Goal: Task Accomplishment & Management: Use online tool/utility

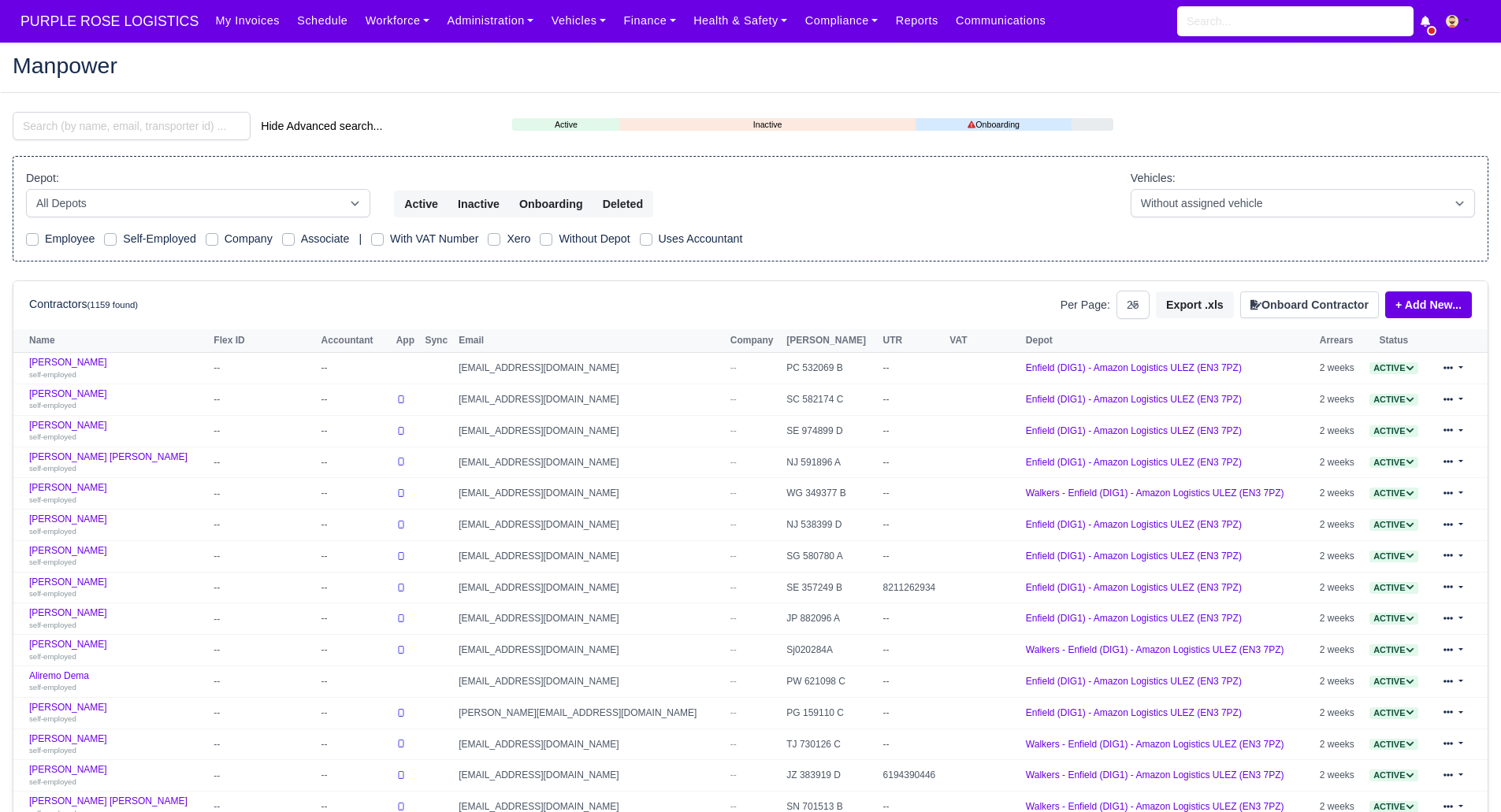
select select "25"
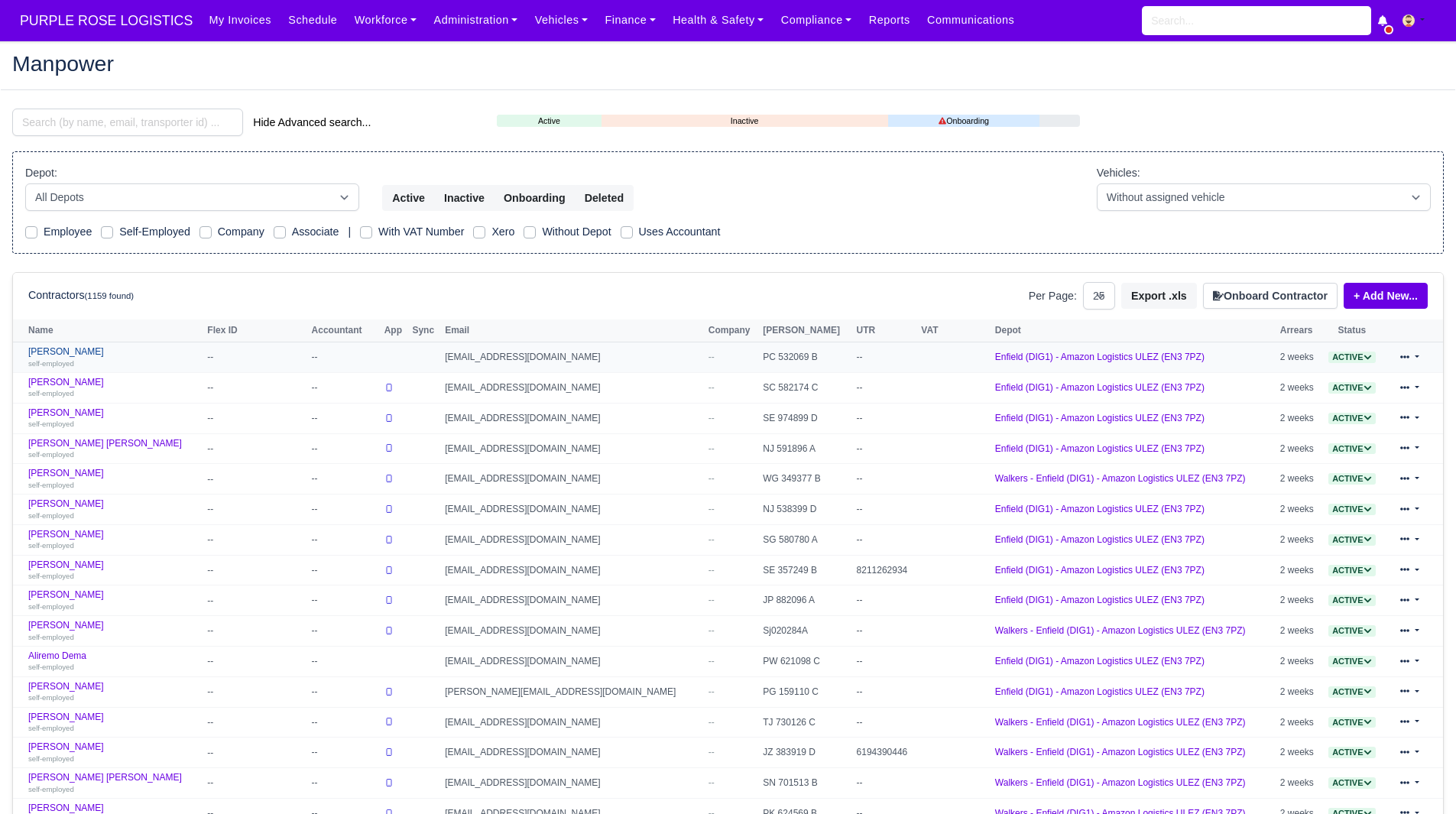
click at [59, 359] on div "self-employed" at bounding box center [114, 363] width 172 height 10
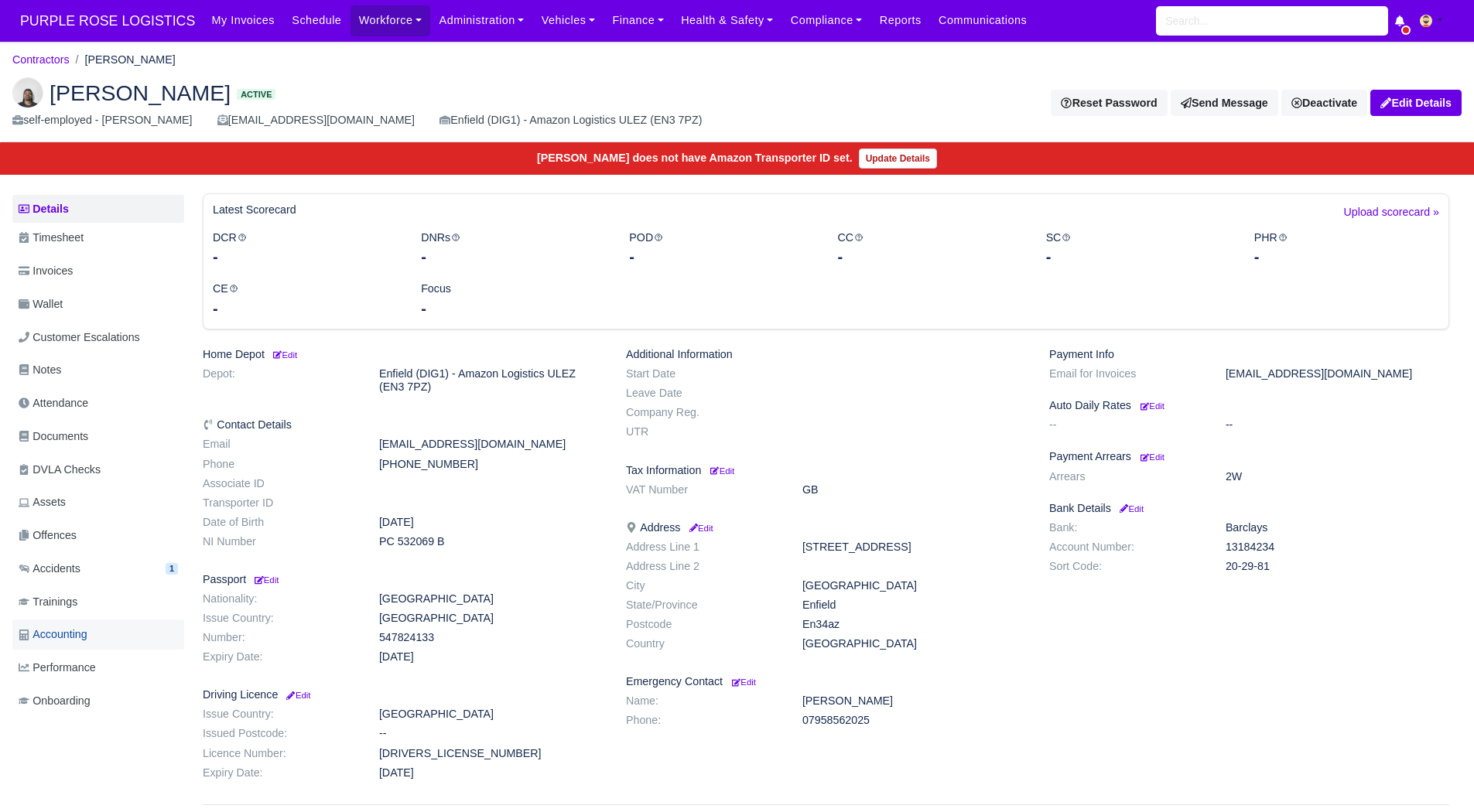
click at [91, 625] on link "Accounting" at bounding box center [98, 634] width 172 height 30
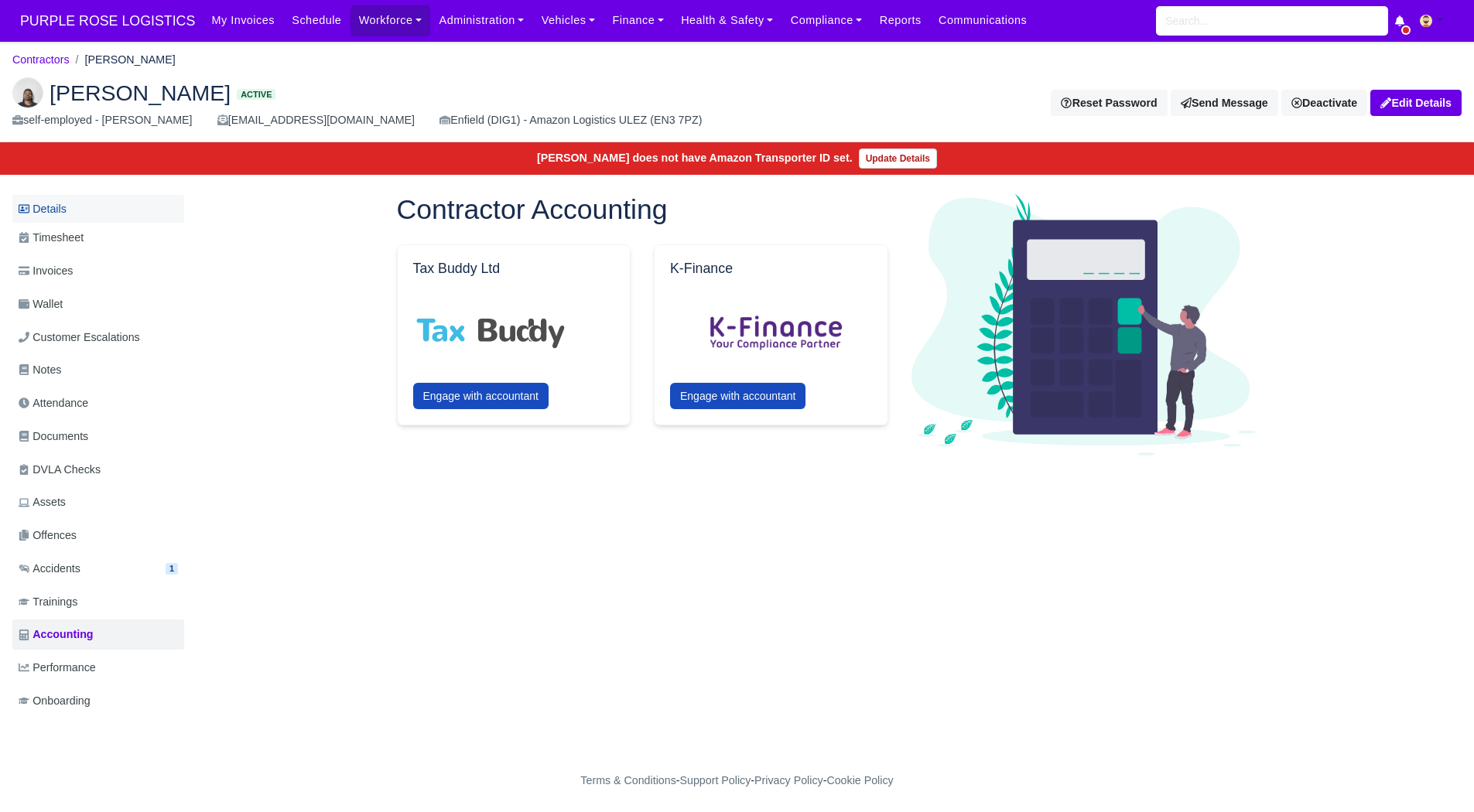
click at [112, 206] on link "Details" at bounding box center [98, 209] width 172 height 29
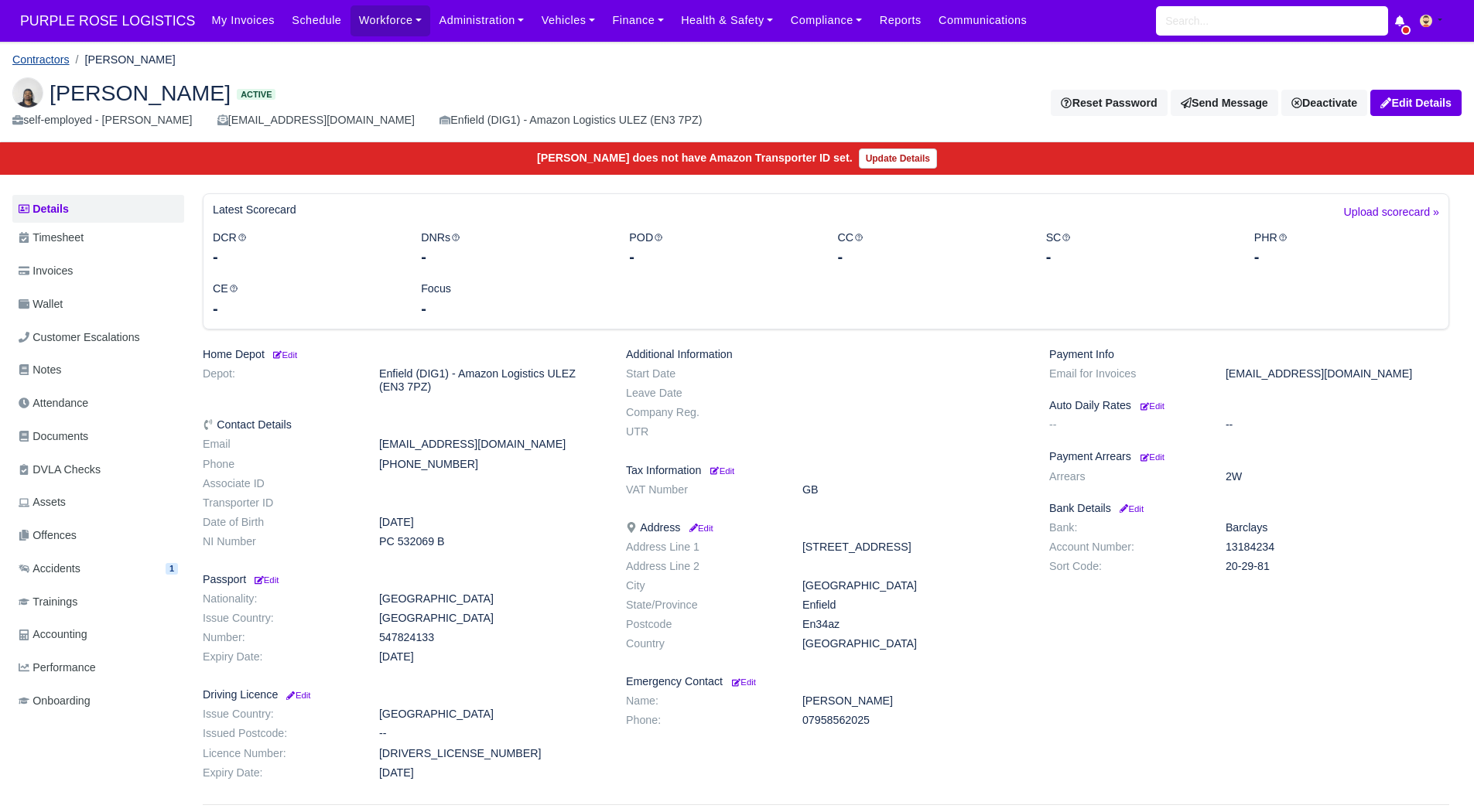
click at [58, 53] on link "Contractors" at bounding box center [40, 60] width 57 height 12
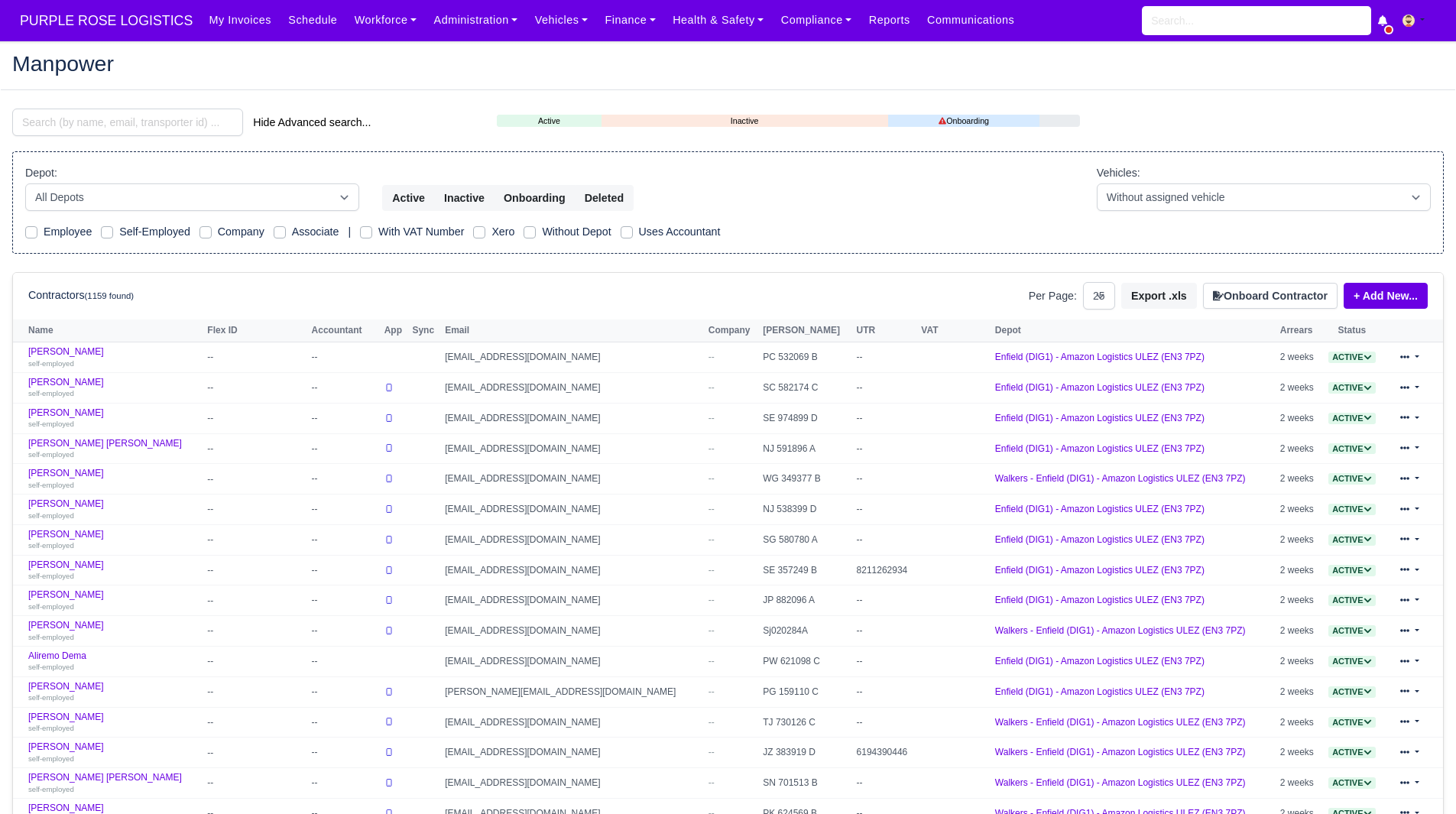
select select "25"
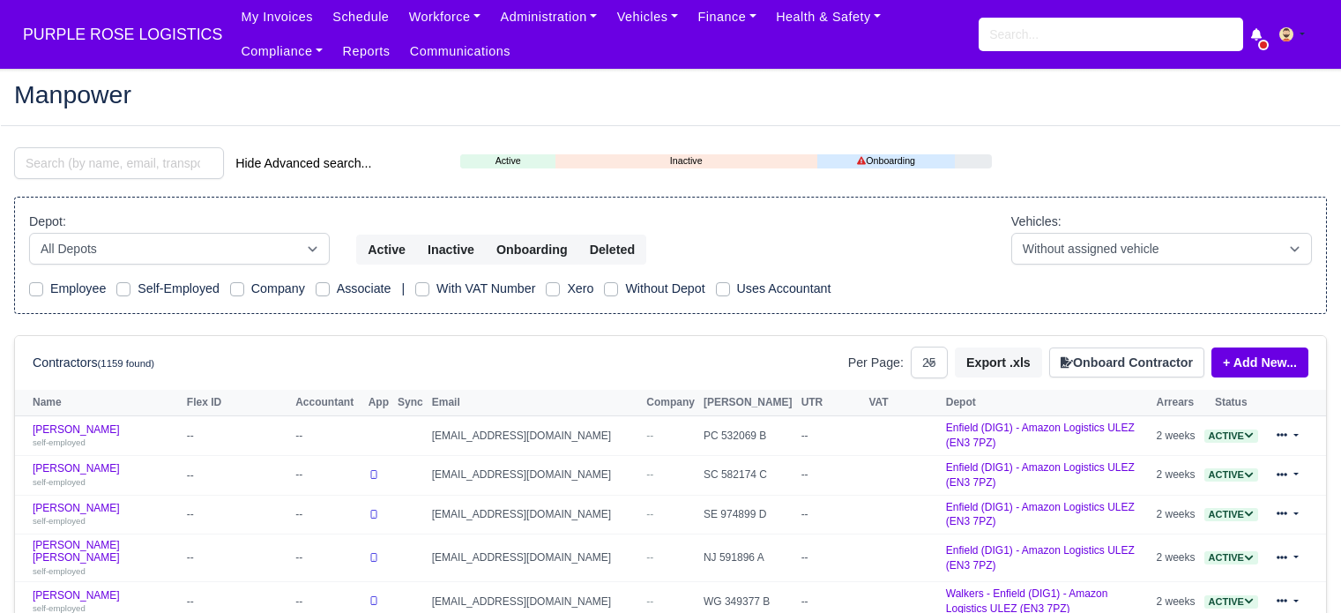
select select "25"
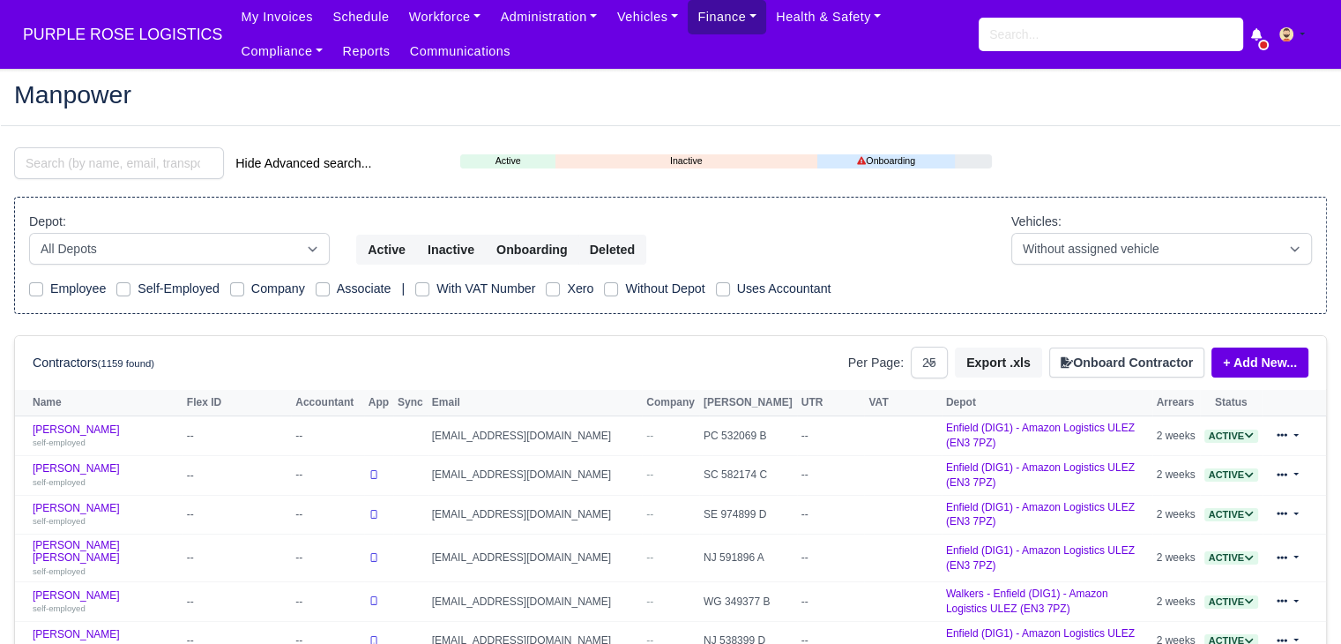
click at [690, 22] on link "Finance" at bounding box center [727, 17] width 78 height 34
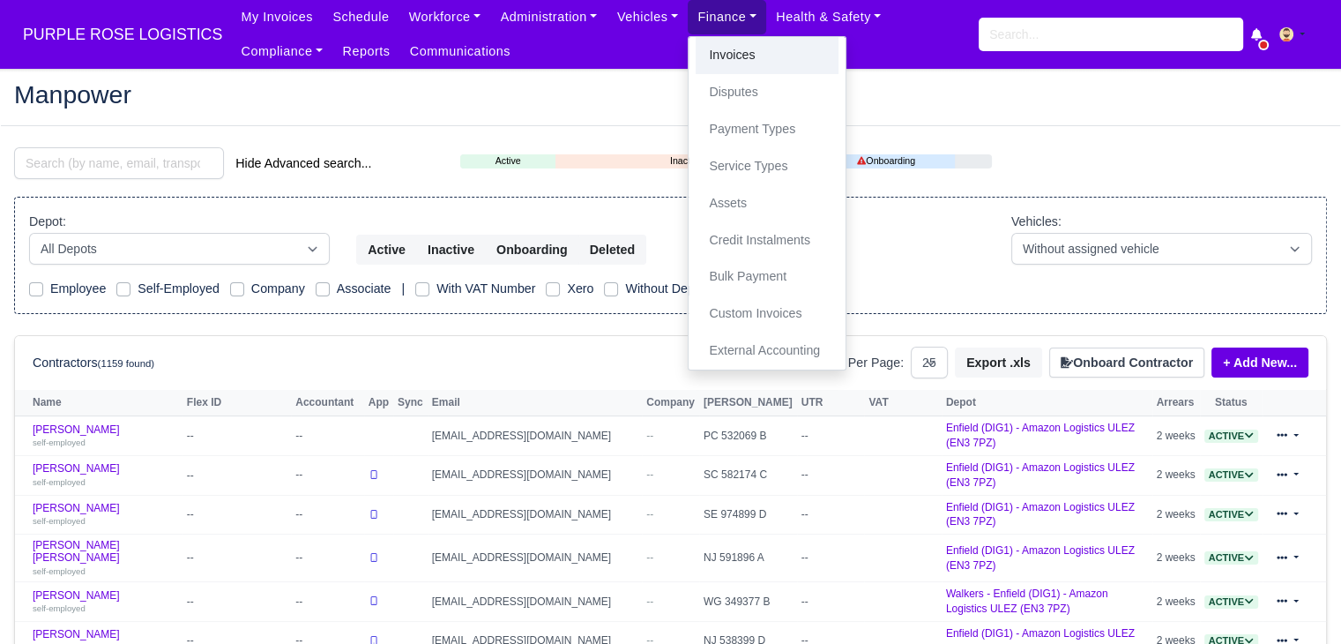
click at [696, 50] on link "Invoices" at bounding box center [767, 55] width 143 height 37
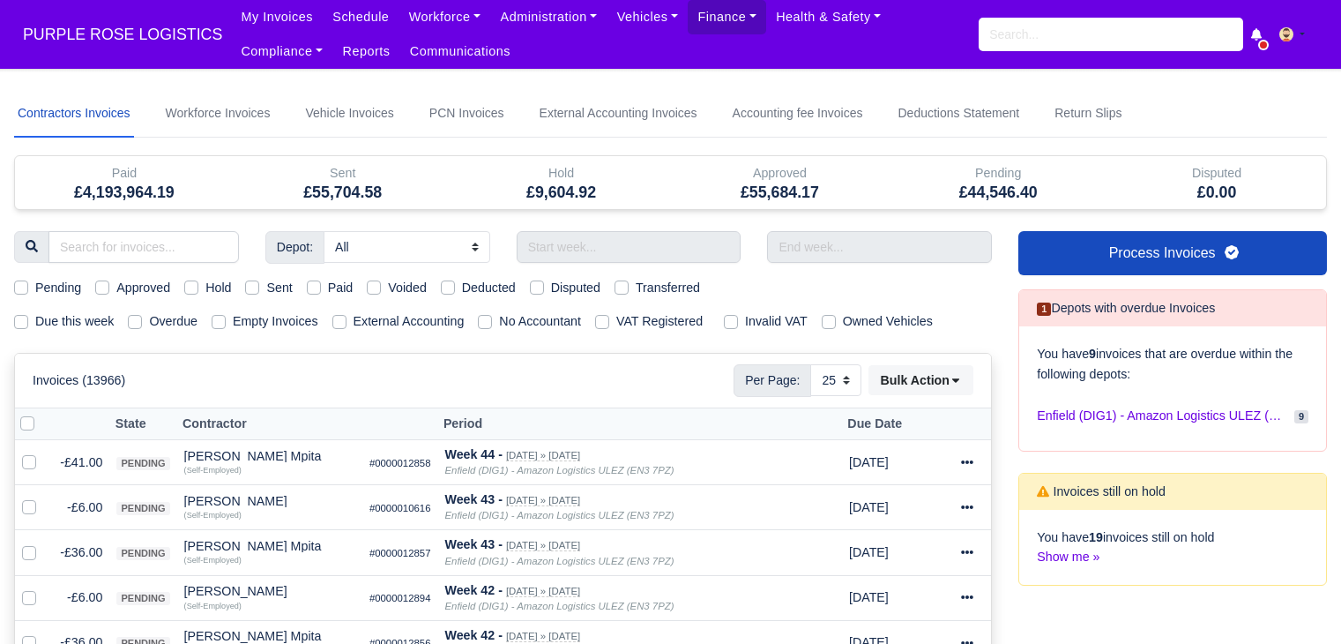
select select "25"
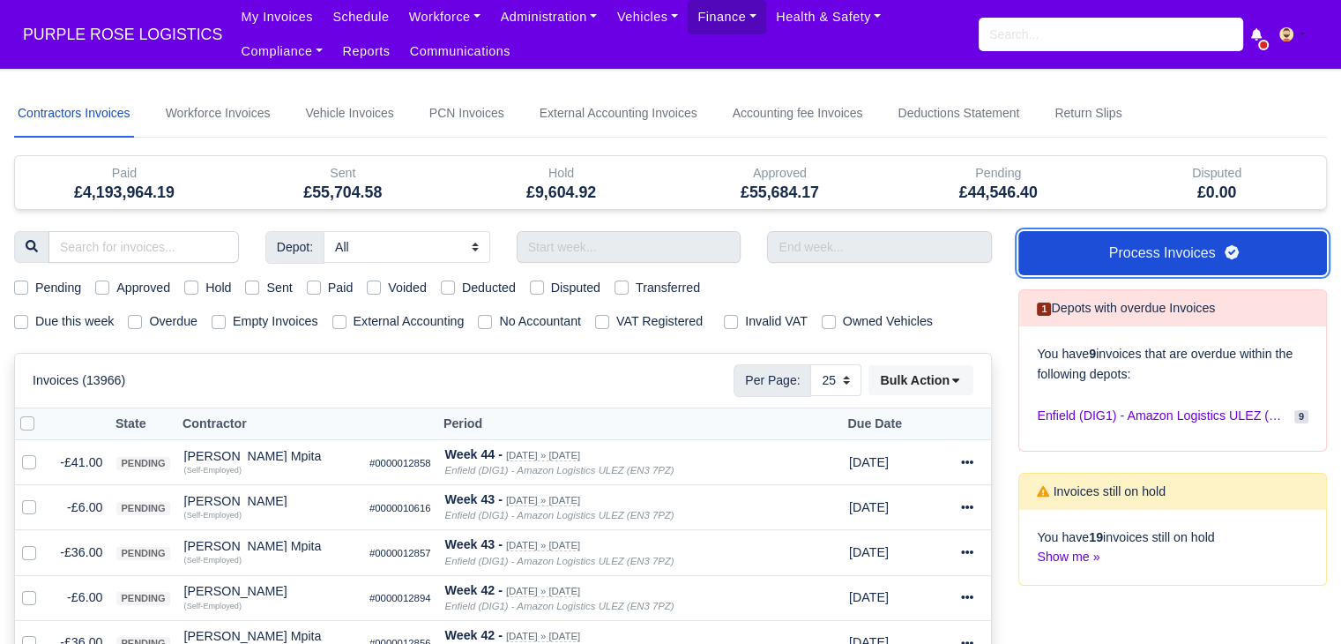
click at [1185, 261] on link "Process Invoices" at bounding box center [1172, 253] width 309 height 44
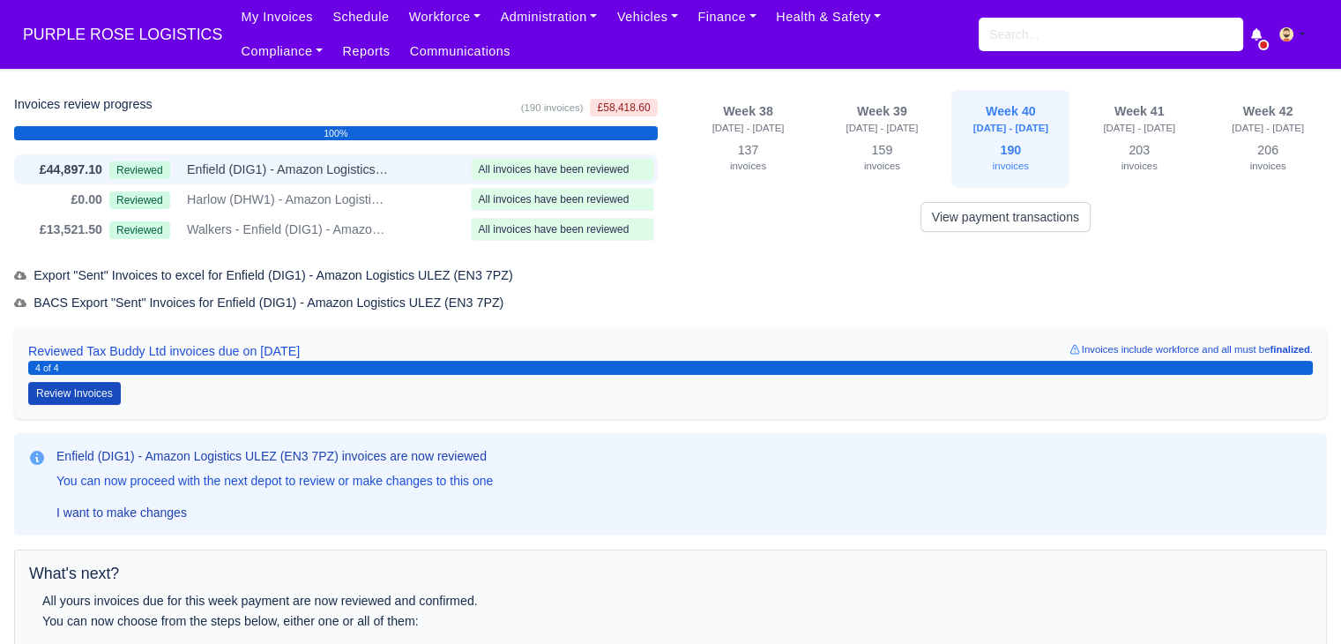
click at [477, 160] on div at bounding box center [563, 169] width 182 height 21
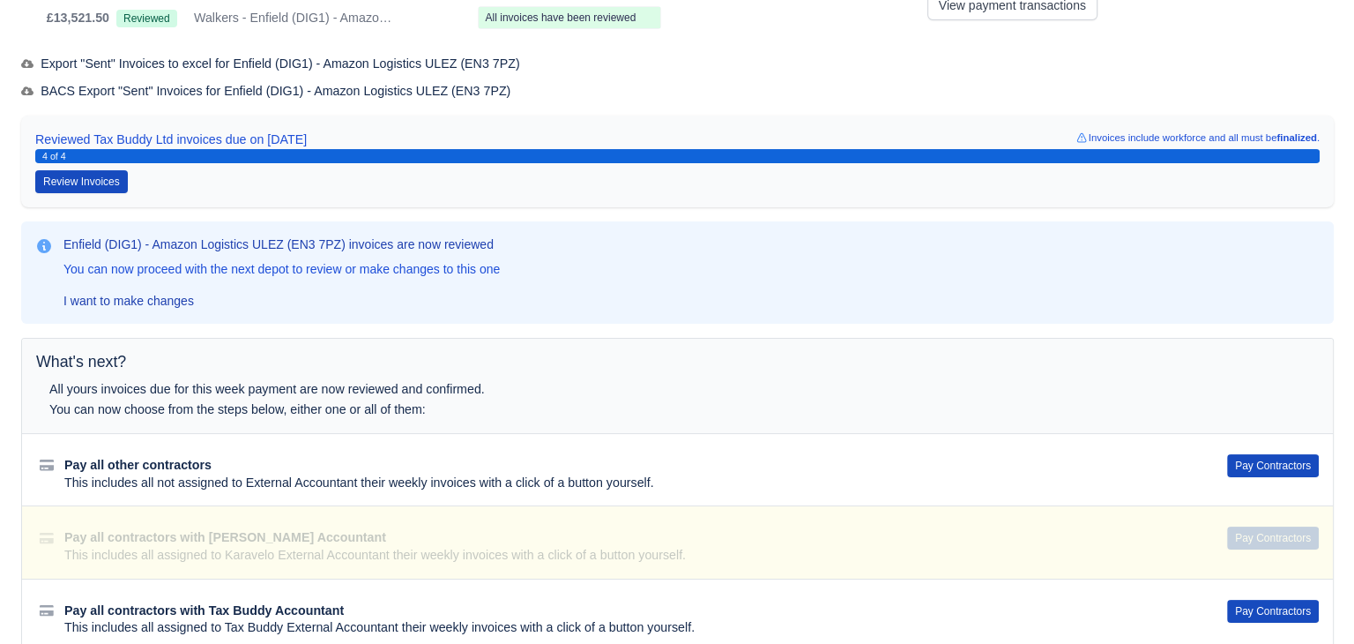
scroll to position [214, 0]
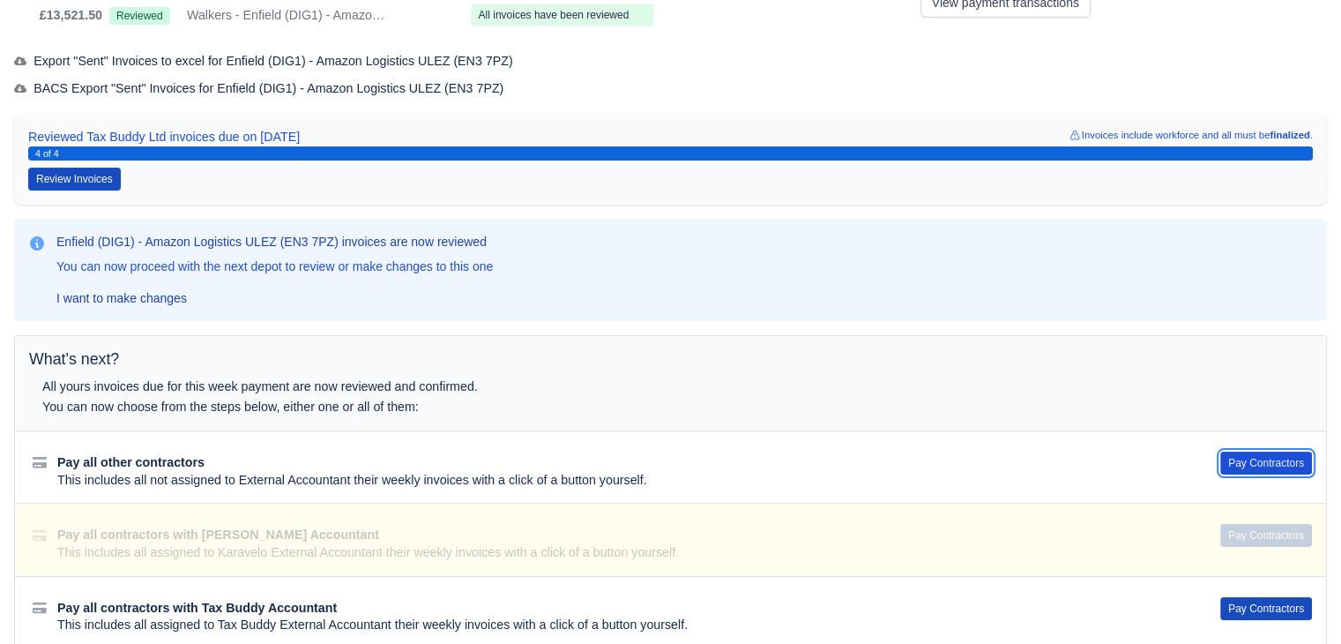
click at [1269, 458] on button "Pay Contractors" at bounding box center [1266, 462] width 92 height 23
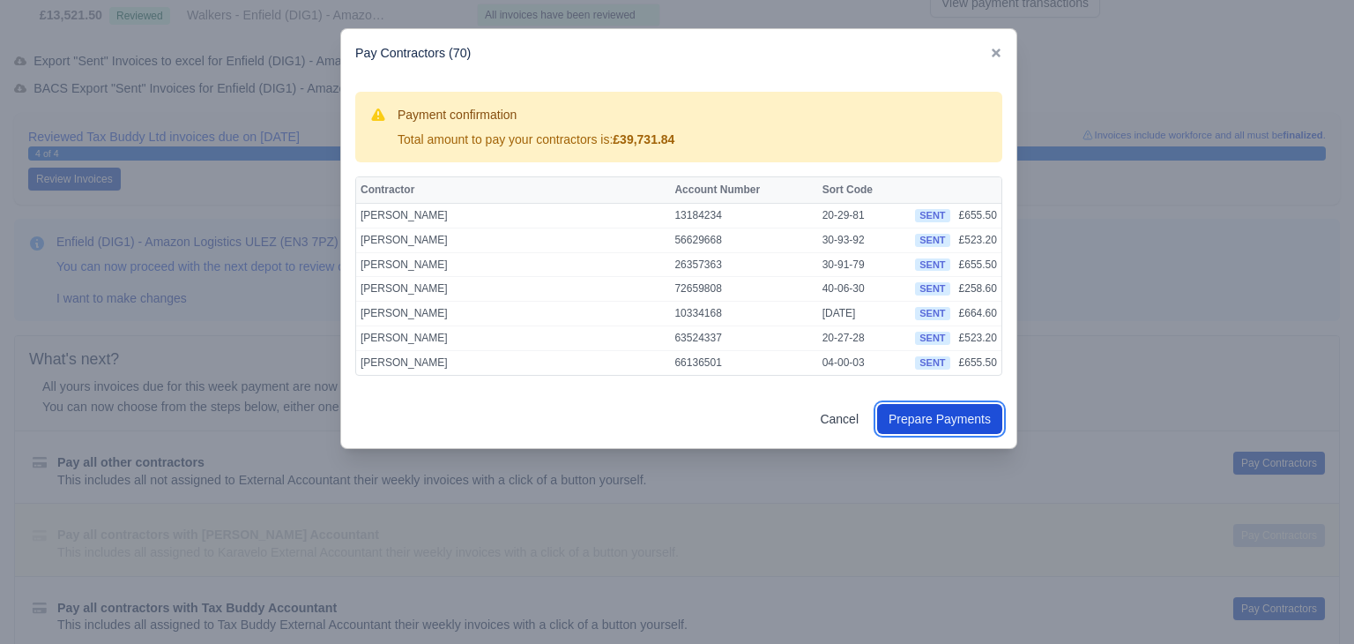
click at [944, 414] on button "Prepare Payments" at bounding box center [939, 419] width 125 height 30
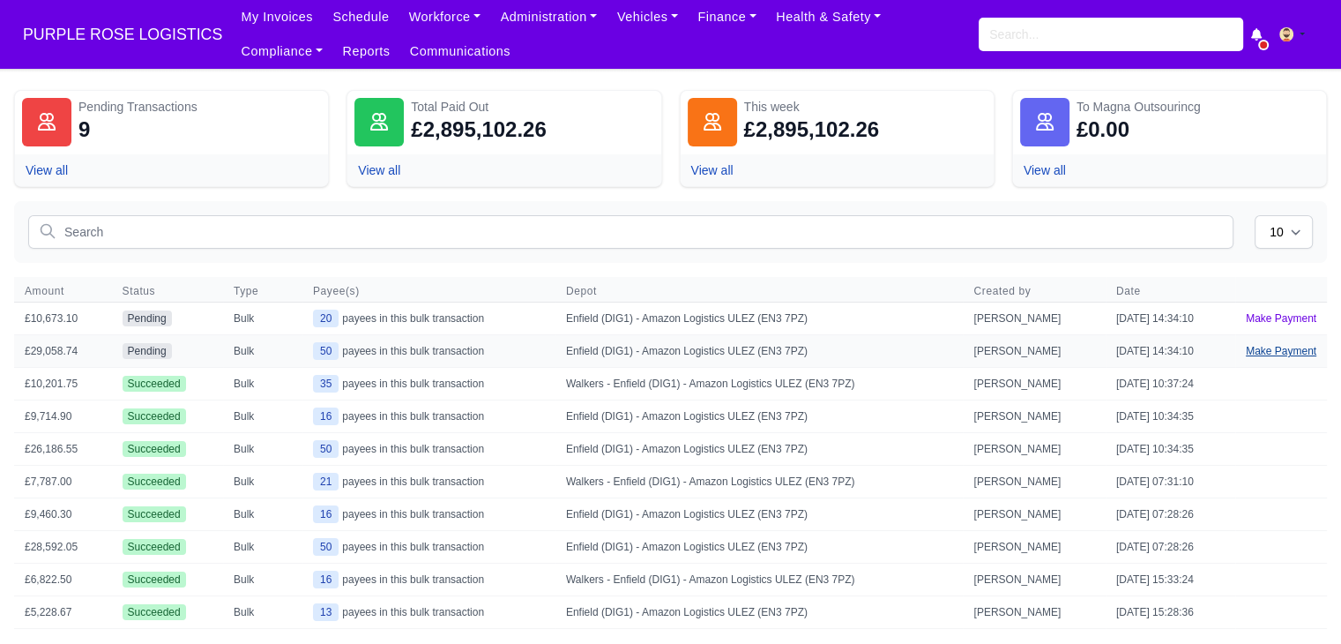
click at [1287, 348] on link "Make Payment" at bounding box center [1281, 351] width 92 height 32
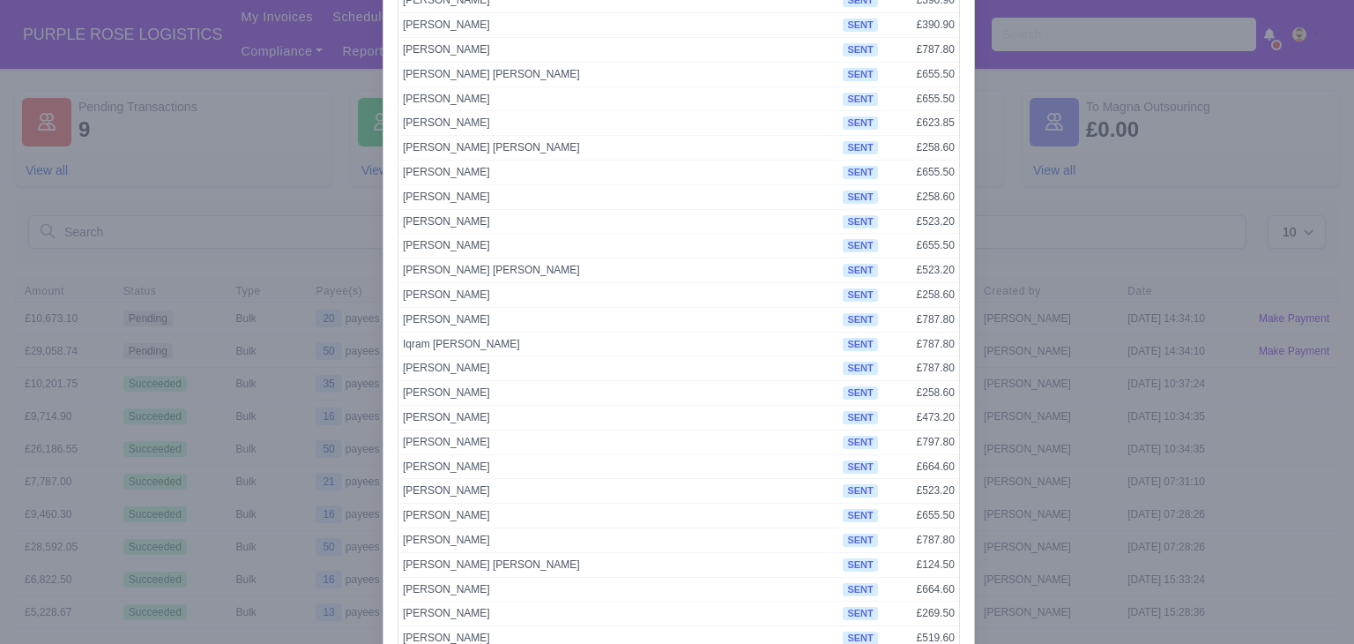
scroll to position [913, 0]
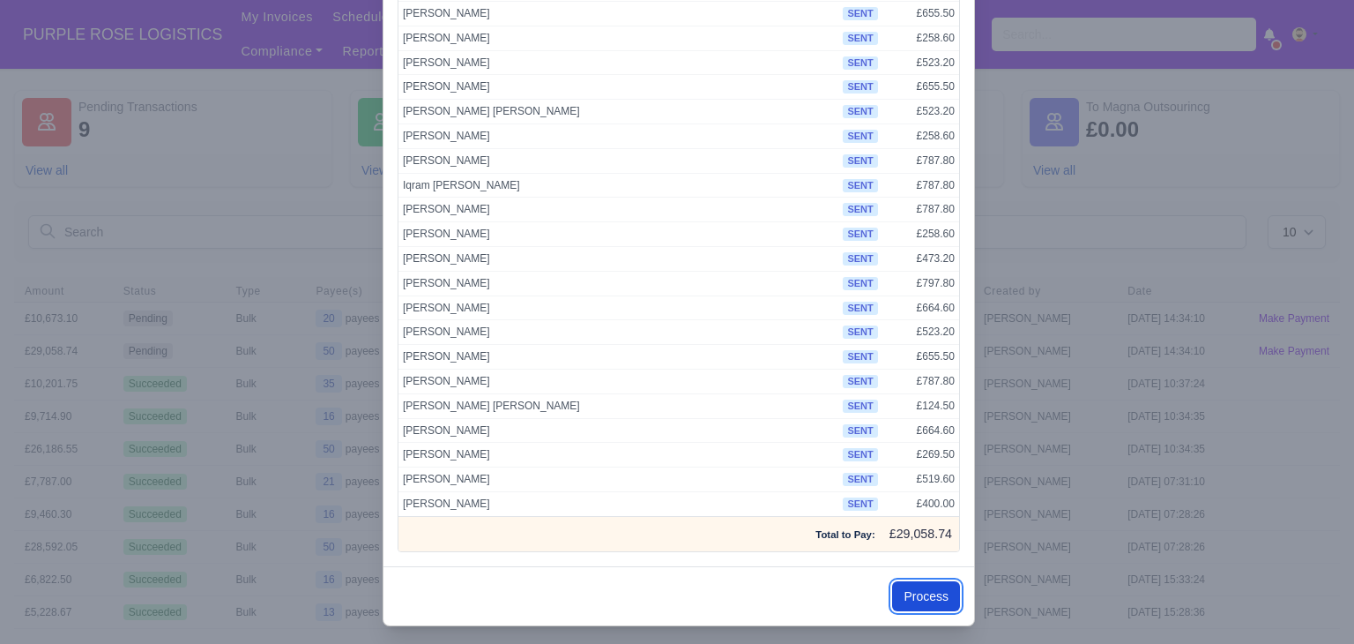
click at [918, 588] on button "Process" at bounding box center [926, 596] width 68 height 30
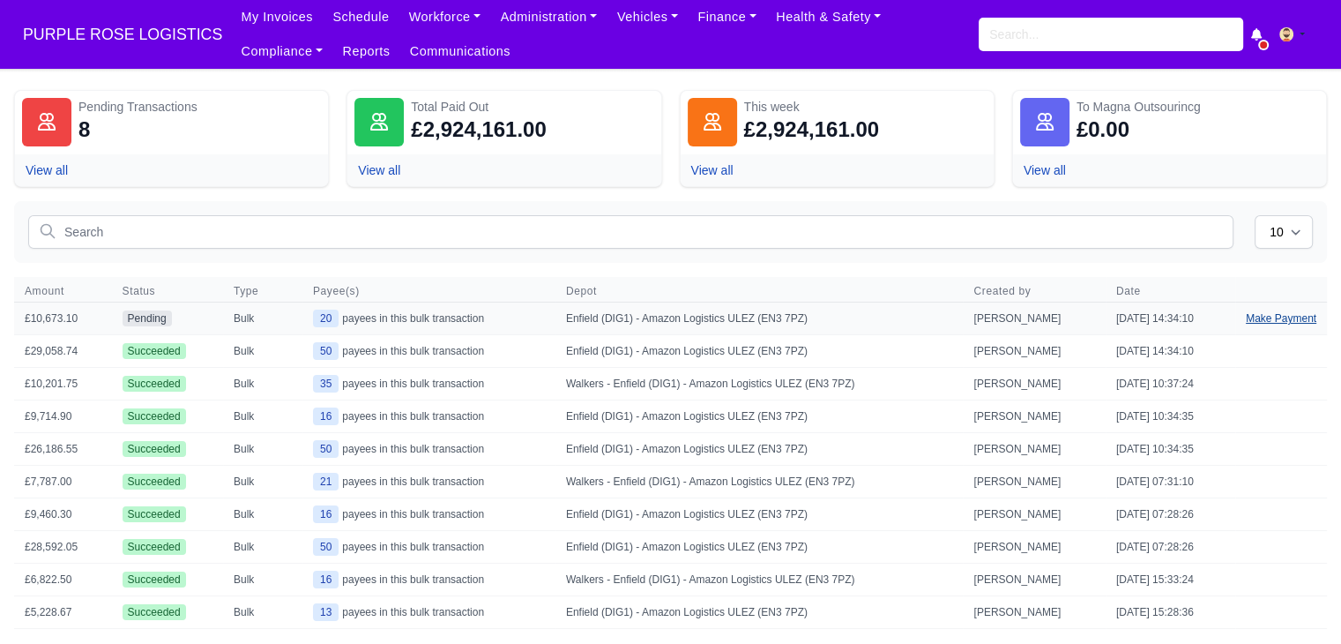
click at [1275, 323] on link "Make Payment" at bounding box center [1281, 318] width 92 height 32
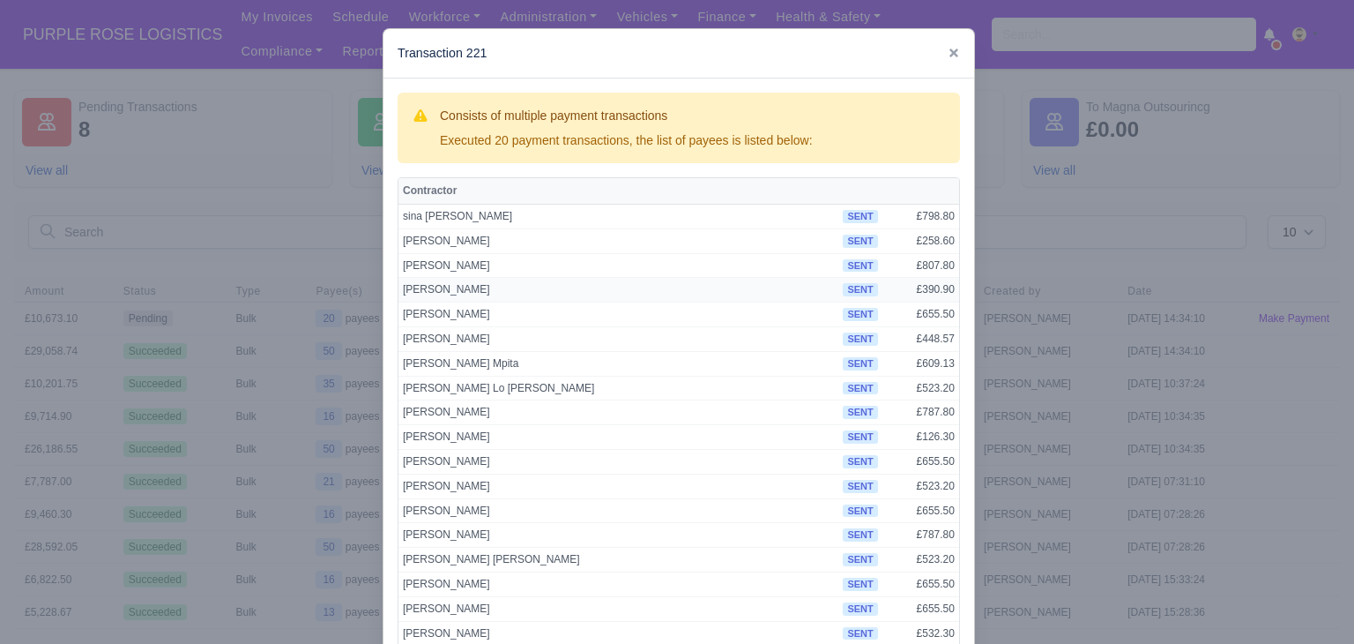
scroll to position [183, 0]
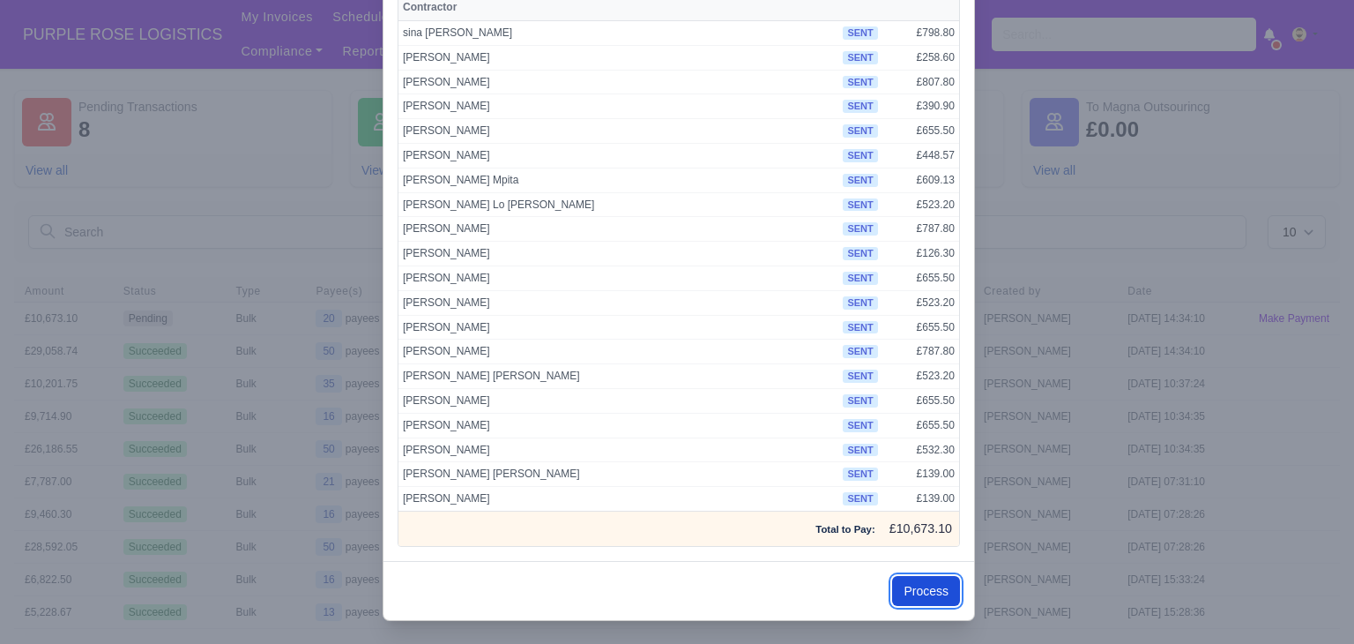
click at [899, 584] on button "Process" at bounding box center [926, 591] width 68 height 30
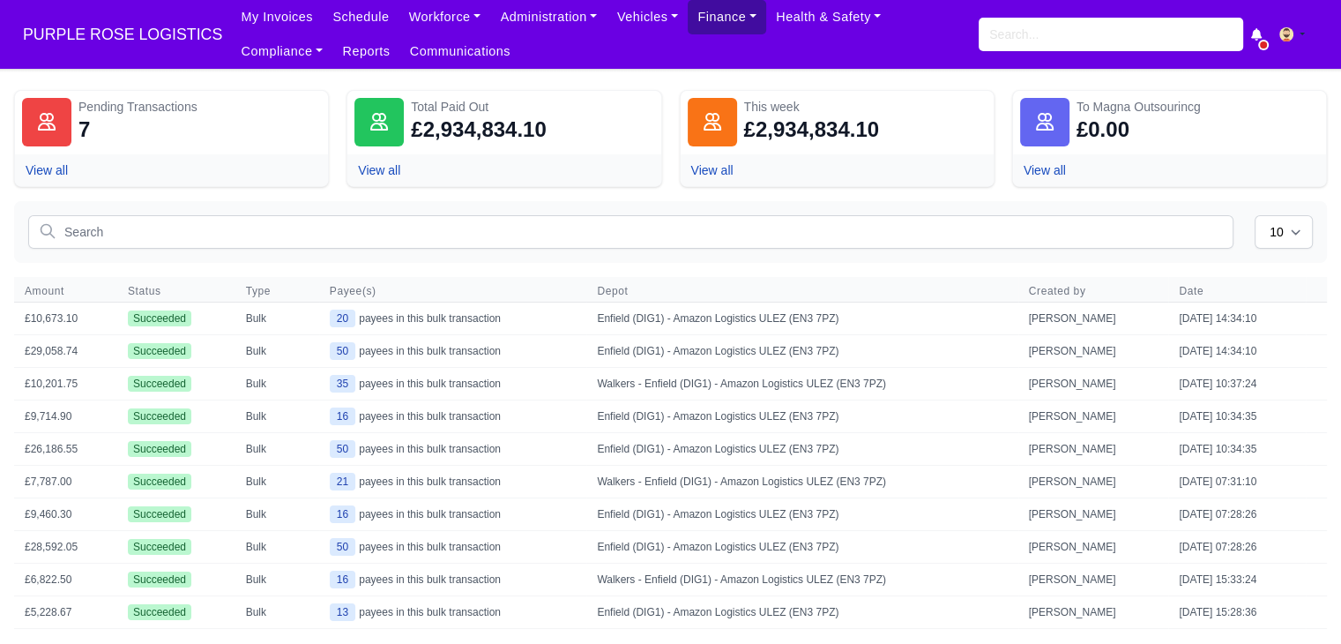
click at [688, 22] on link "Finance" at bounding box center [727, 17] width 78 height 34
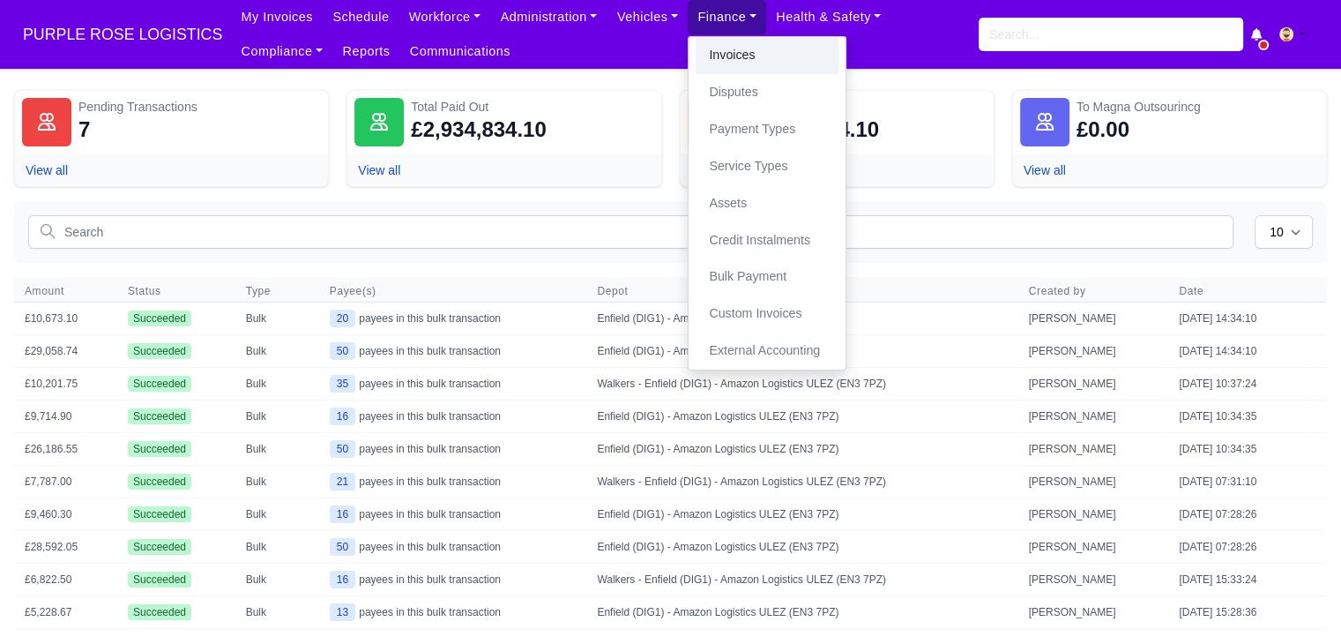
click at [702, 57] on link "Invoices" at bounding box center [767, 55] width 143 height 37
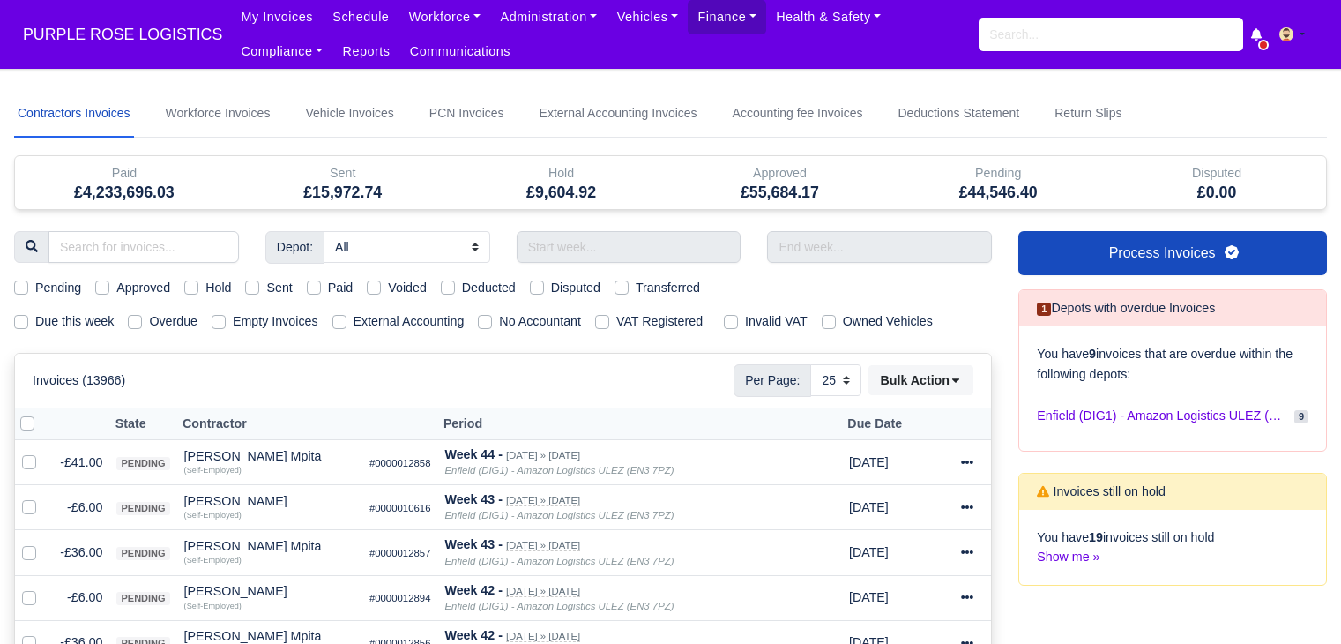
select select "25"
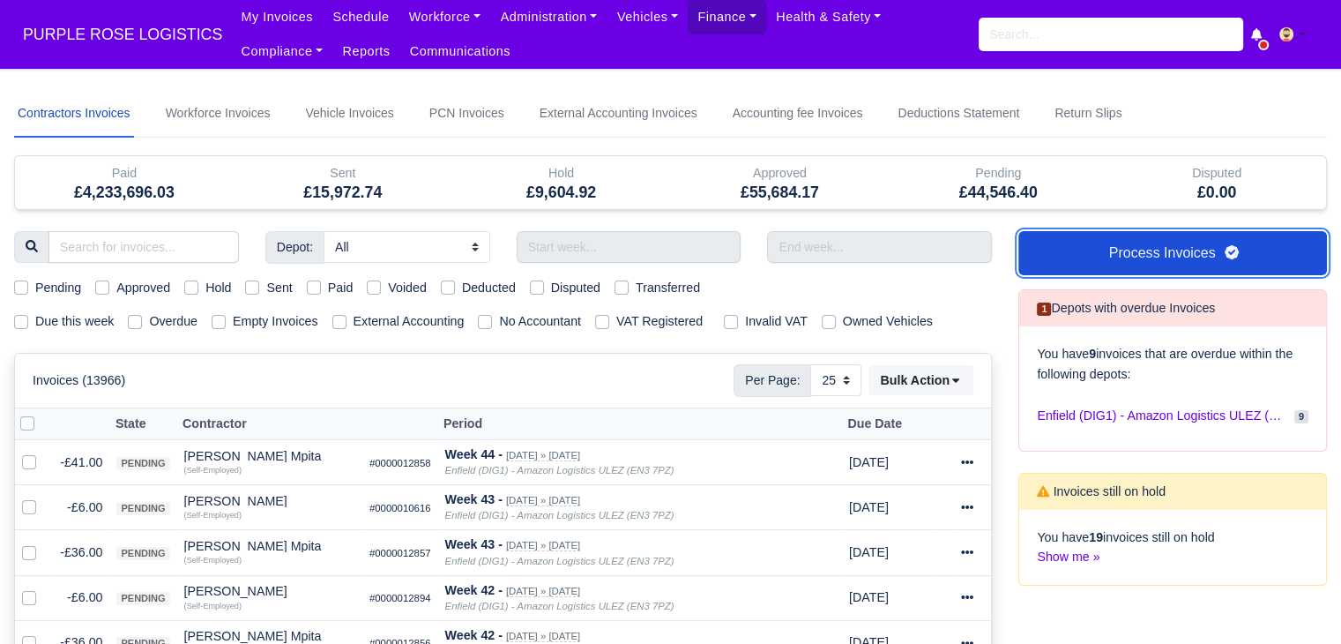
click at [1120, 233] on link "Process Invoices" at bounding box center [1172, 253] width 309 height 44
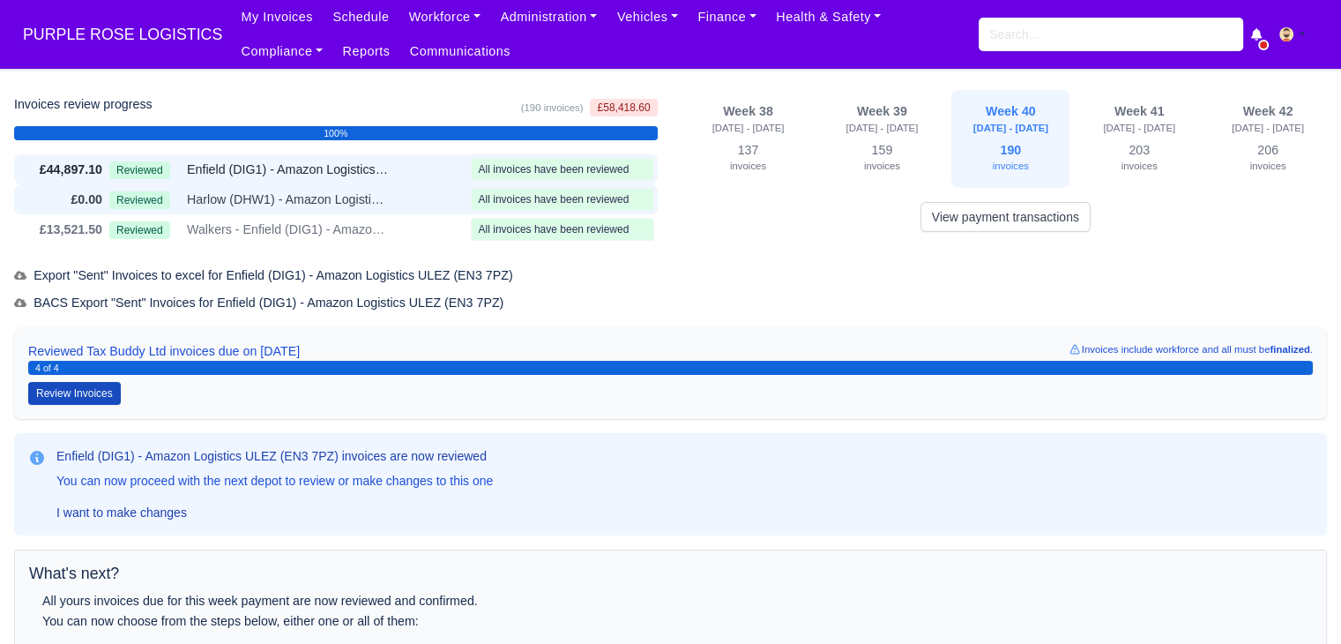
click at [287, 206] on span "Harlow (DHW1) - Amazon Logistics (CM19 5AW)" at bounding box center [288, 200] width 203 height 20
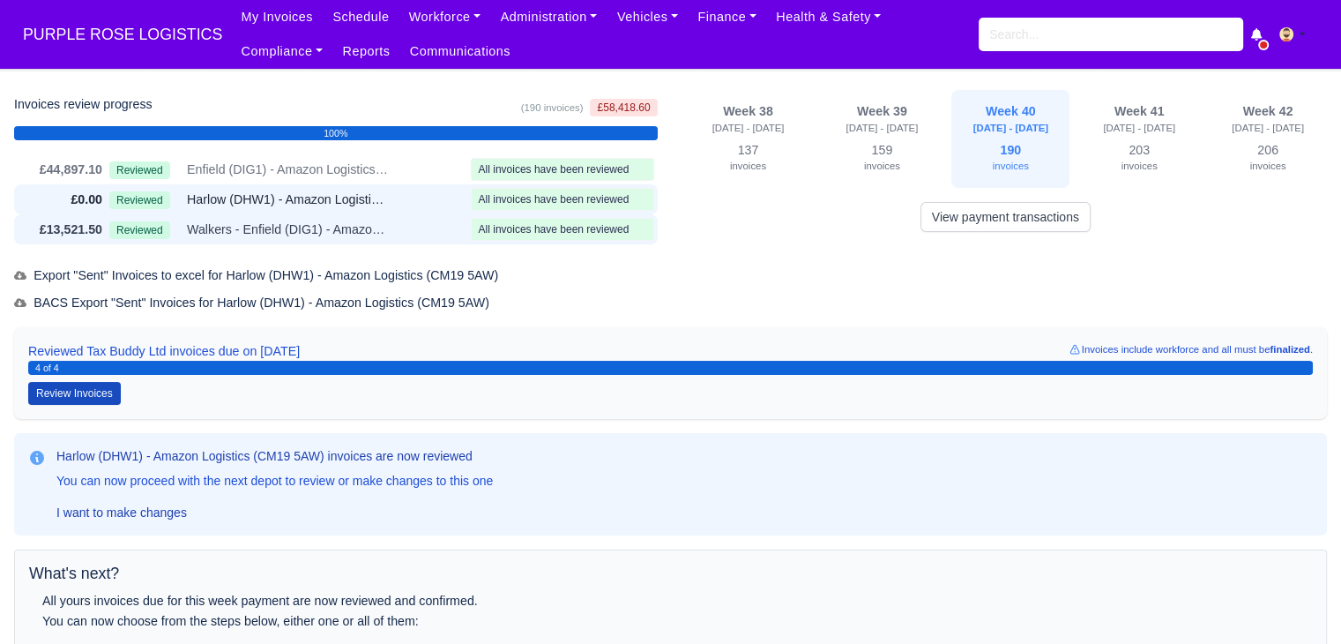
click at [294, 240] on div "£13,521.50 Reviewed Walkers - Enfield (DIG1) - Amazon Logistics ULEZ (EN3 7PZ) …" at bounding box center [336, 229] width 644 height 30
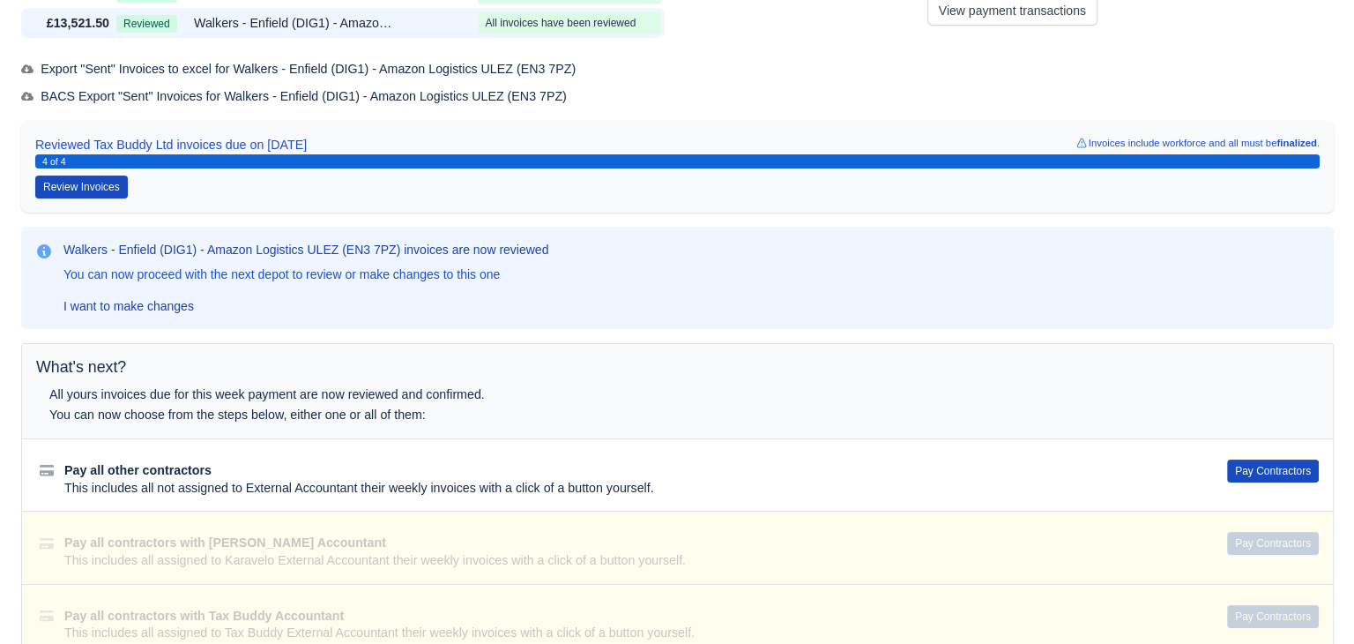
scroll to position [233, 0]
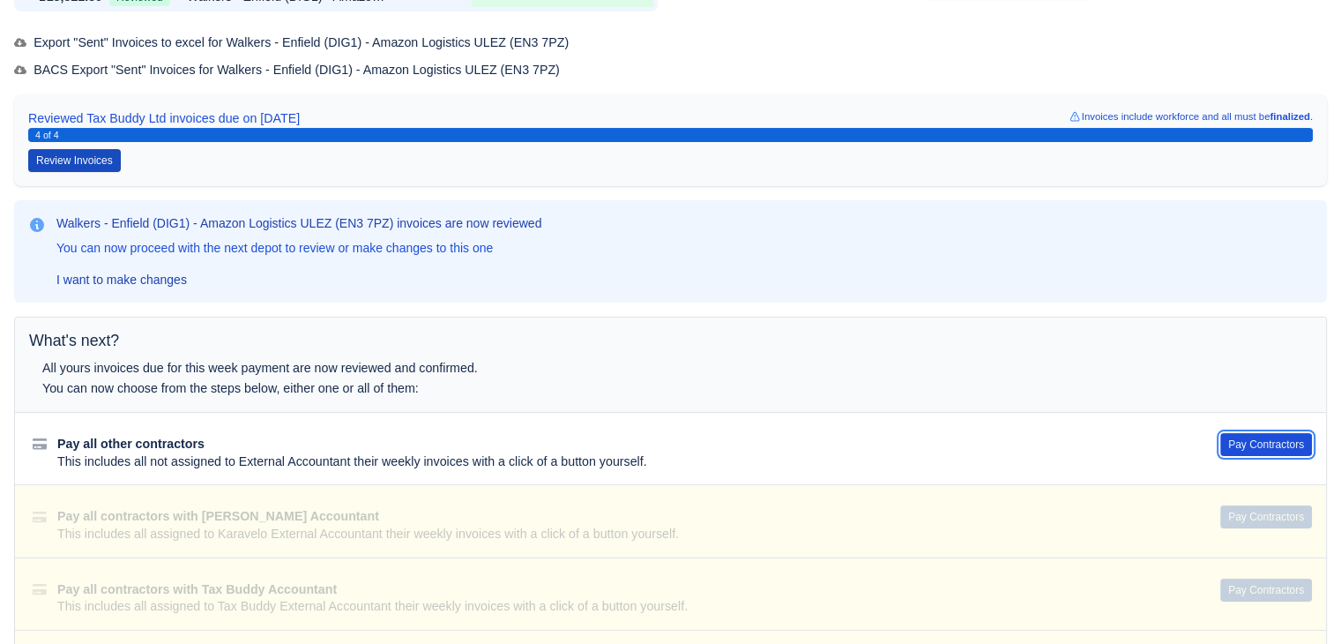
click at [1268, 449] on button "Pay Contractors" at bounding box center [1266, 444] width 92 height 23
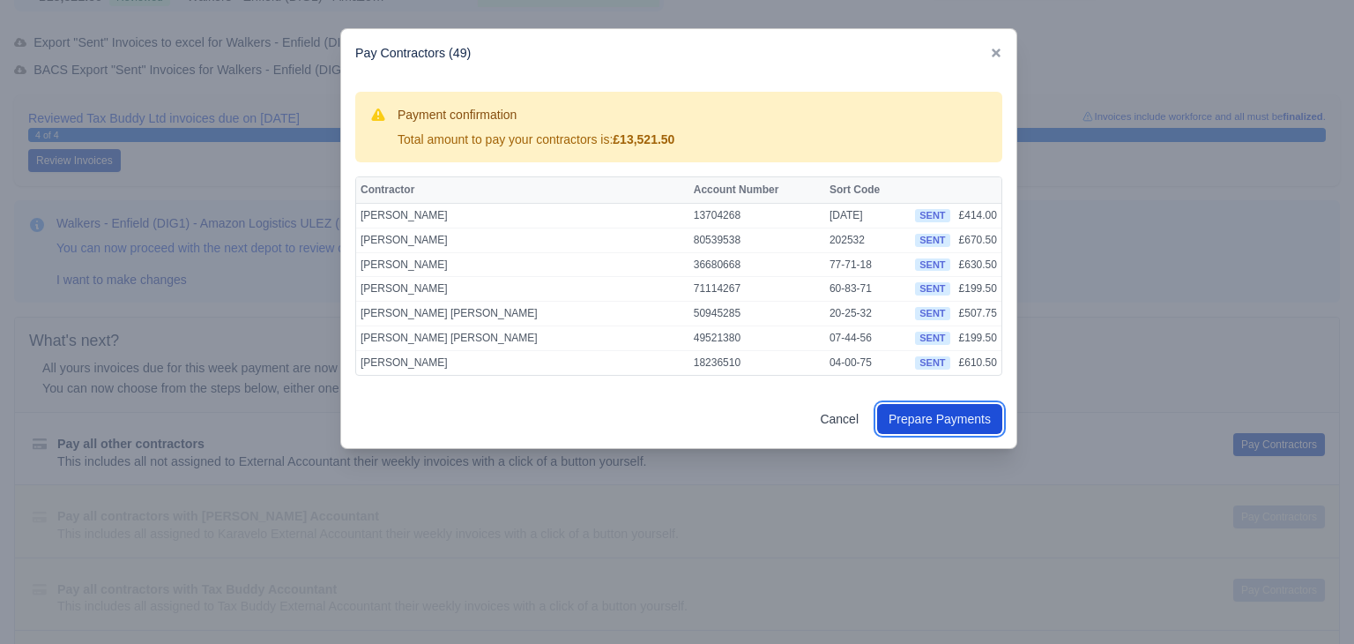
click at [933, 421] on button "Prepare Payments" at bounding box center [939, 419] width 125 height 30
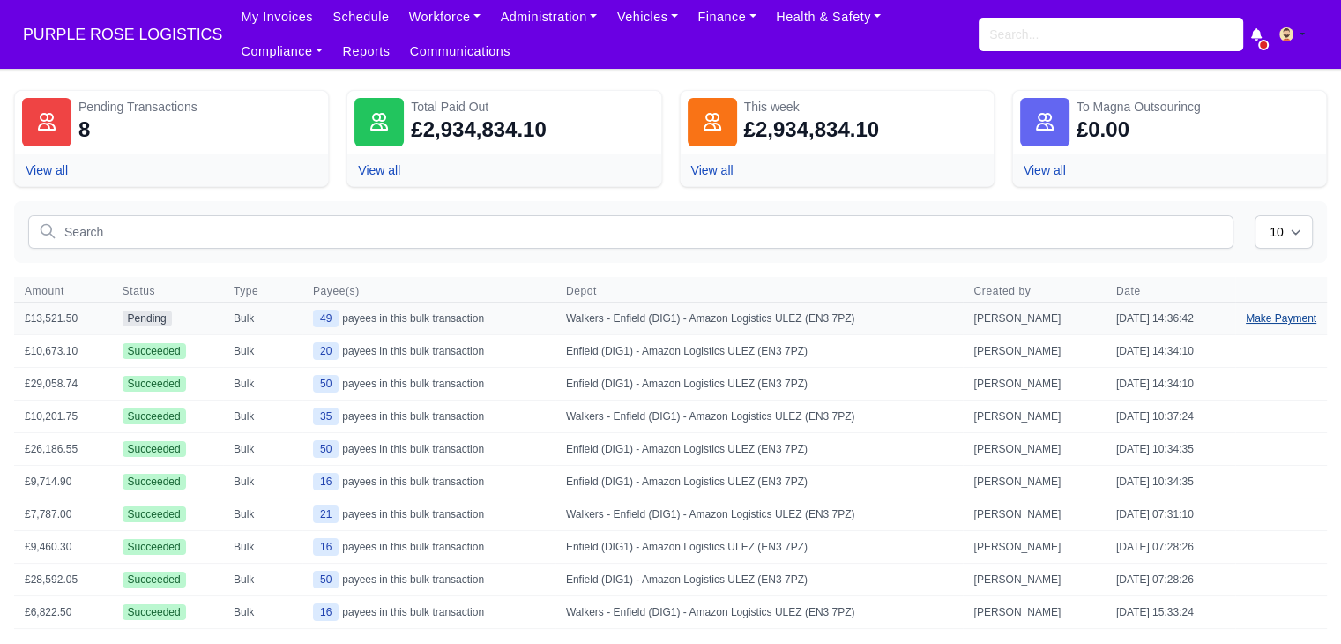
click at [1272, 326] on link "Make Payment" at bounding box center [1281, 318] width 92 height 32
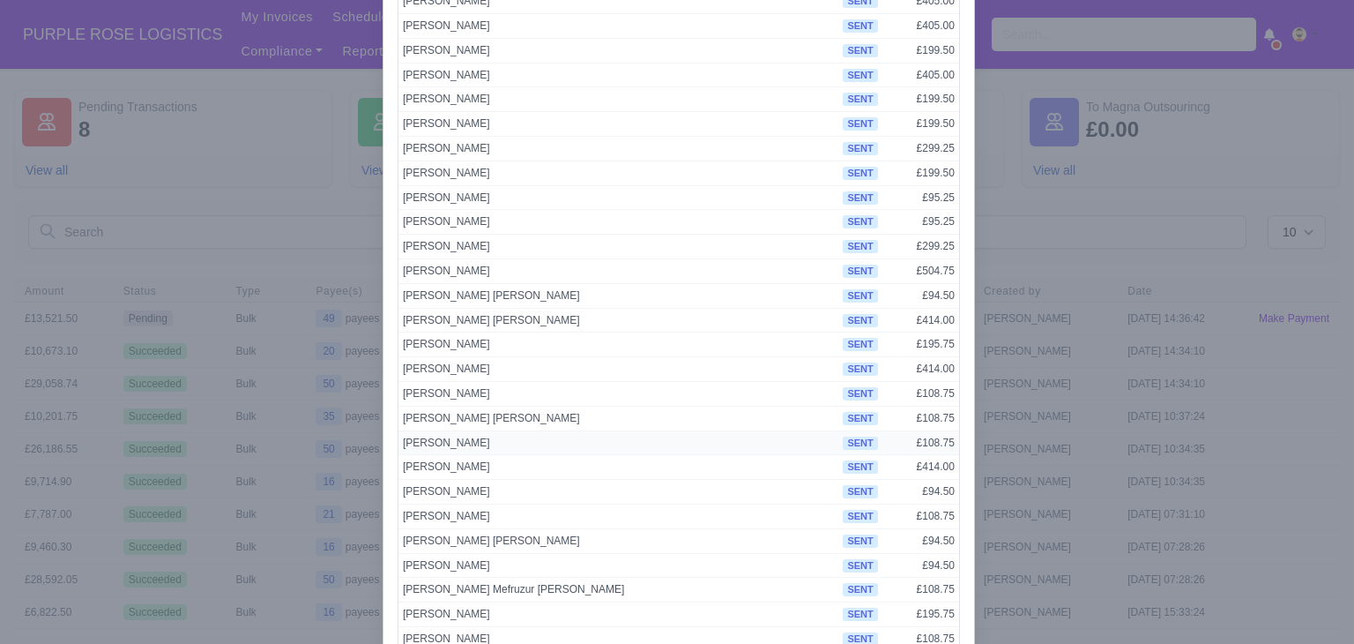
scroll to position [889, 0]
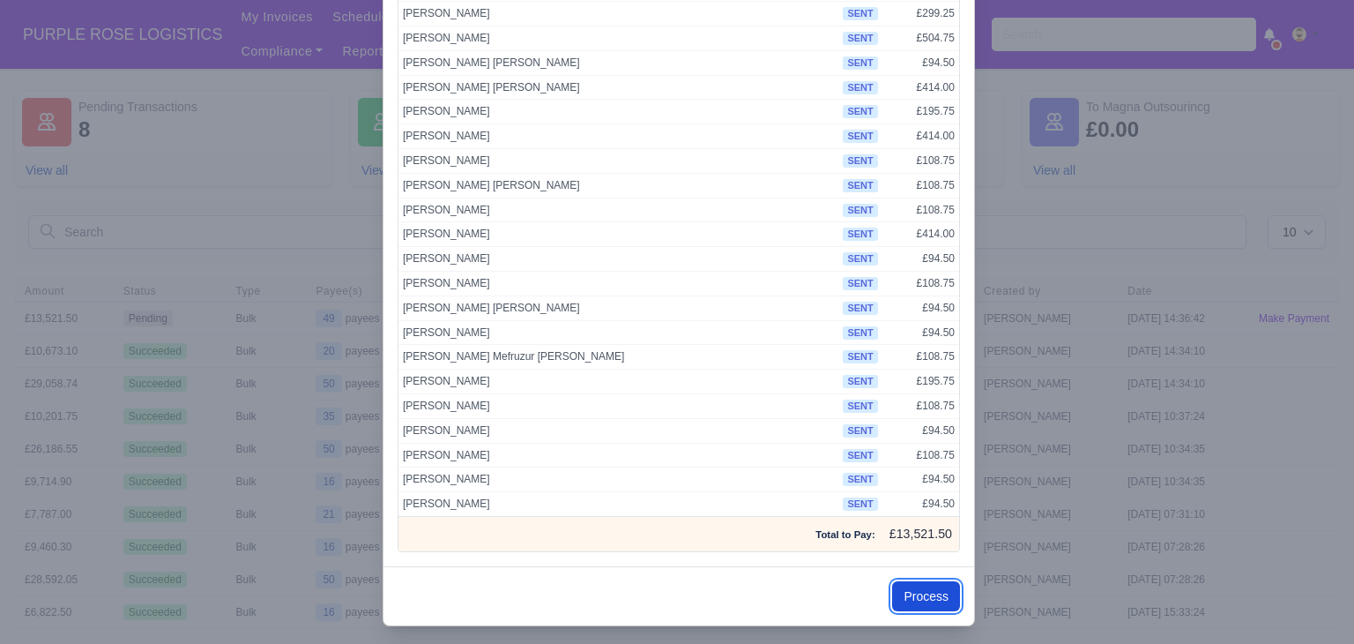
click at [910, 581] on button "Process" at bounding box center [926, 596] width 68 height 30
